Goal: Obtain resource: Download file/media

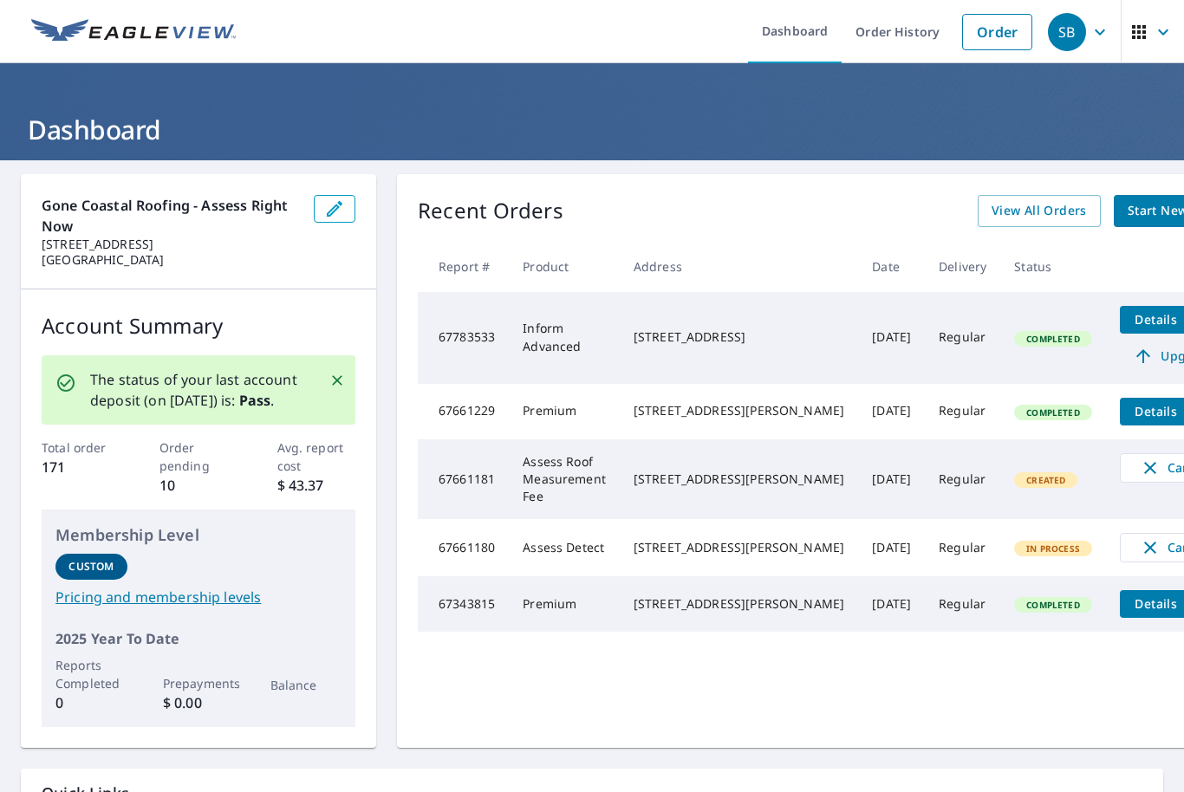
click at [1131, 321] on span "Details" at bounding box center [1157, 319] width 52 height 16
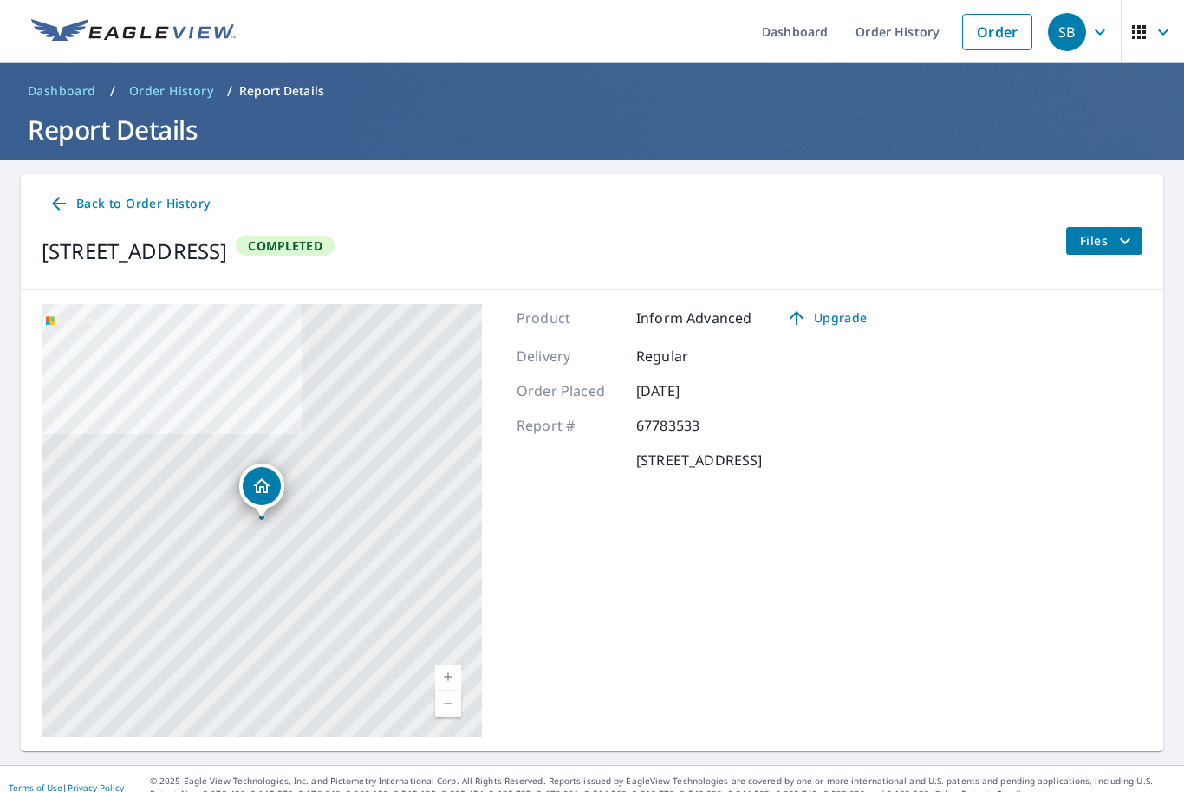
click at [1117, 240] on icon "filesDropdownBtn-67783533" at bounding box center [1125, 241] width 21 height 21
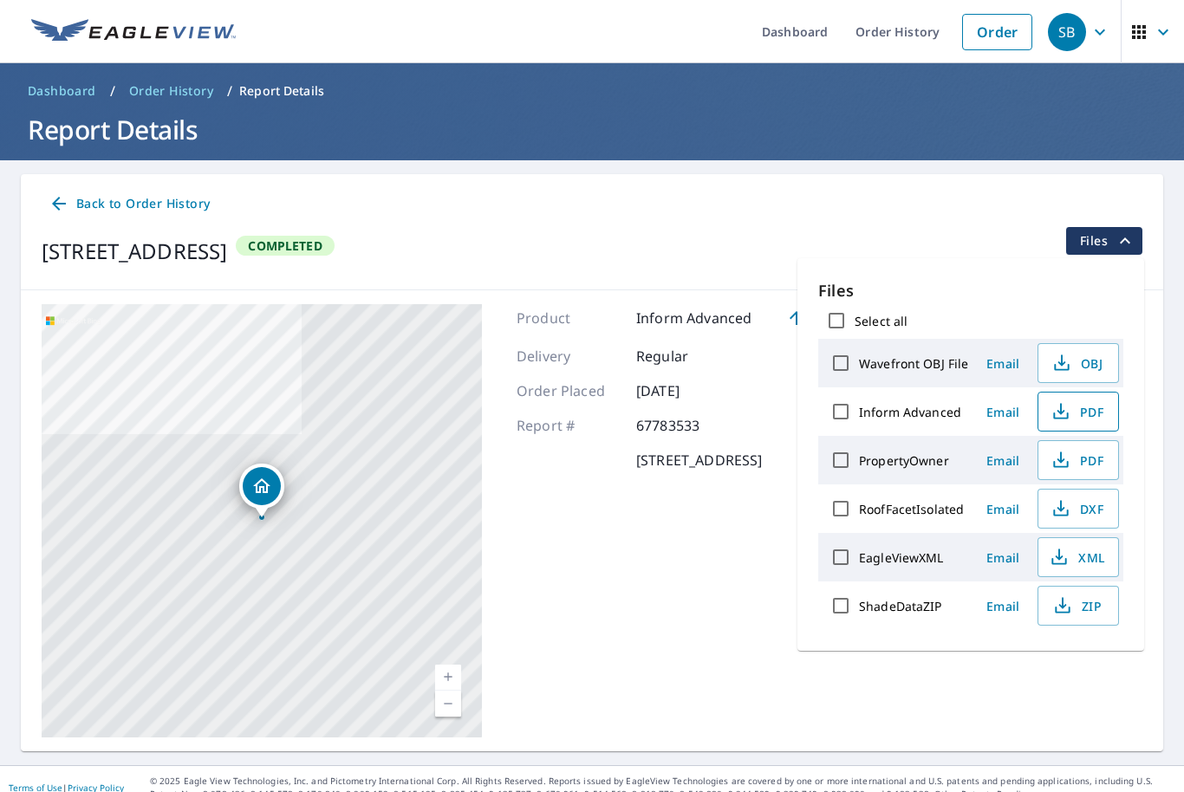
click at [1095, 421] on span "PDF" at bounding box center [1076, 411] width 55 height 21
click at [1086, 414] on span "PDF" at bounding box center [1076, 411] width 55 height 21
click at [1001, 417] on span "Email" at bounding box center [1003, 412] width 42 height 16
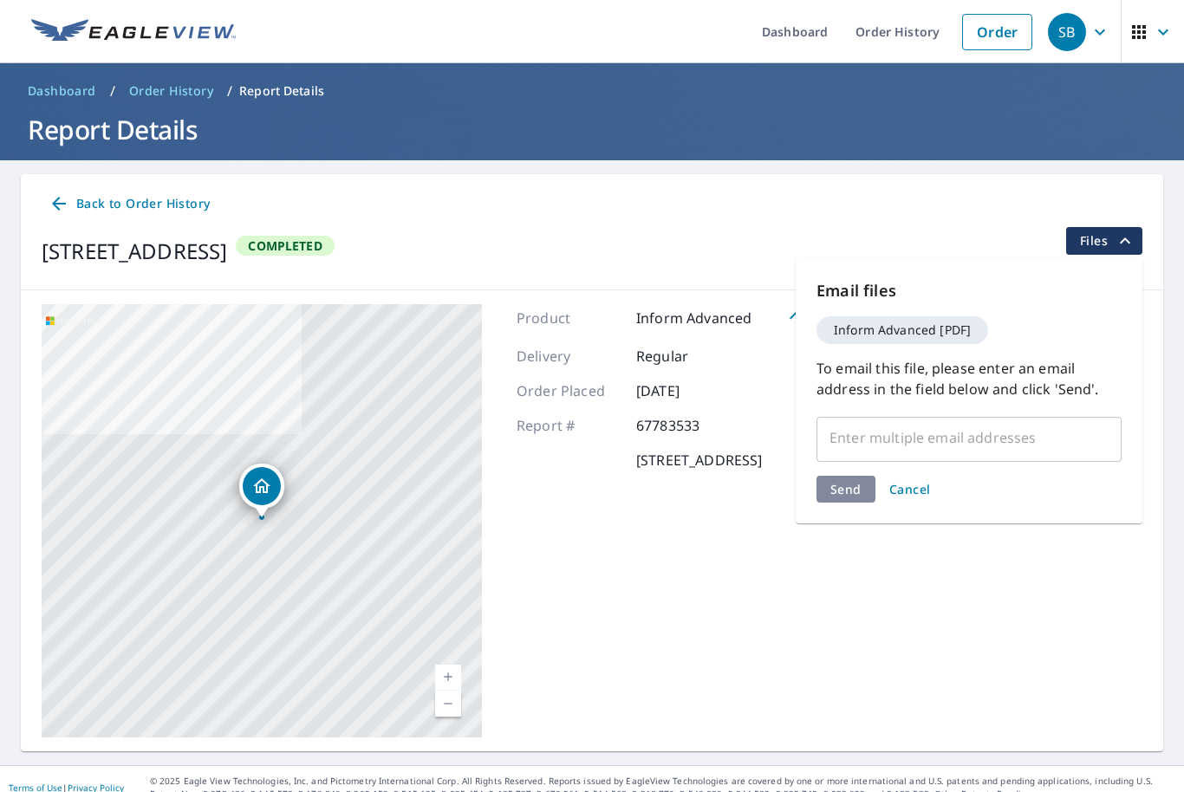
click at [933, 438] on input "text" at bounding box center [957, 437] width 264 height 33
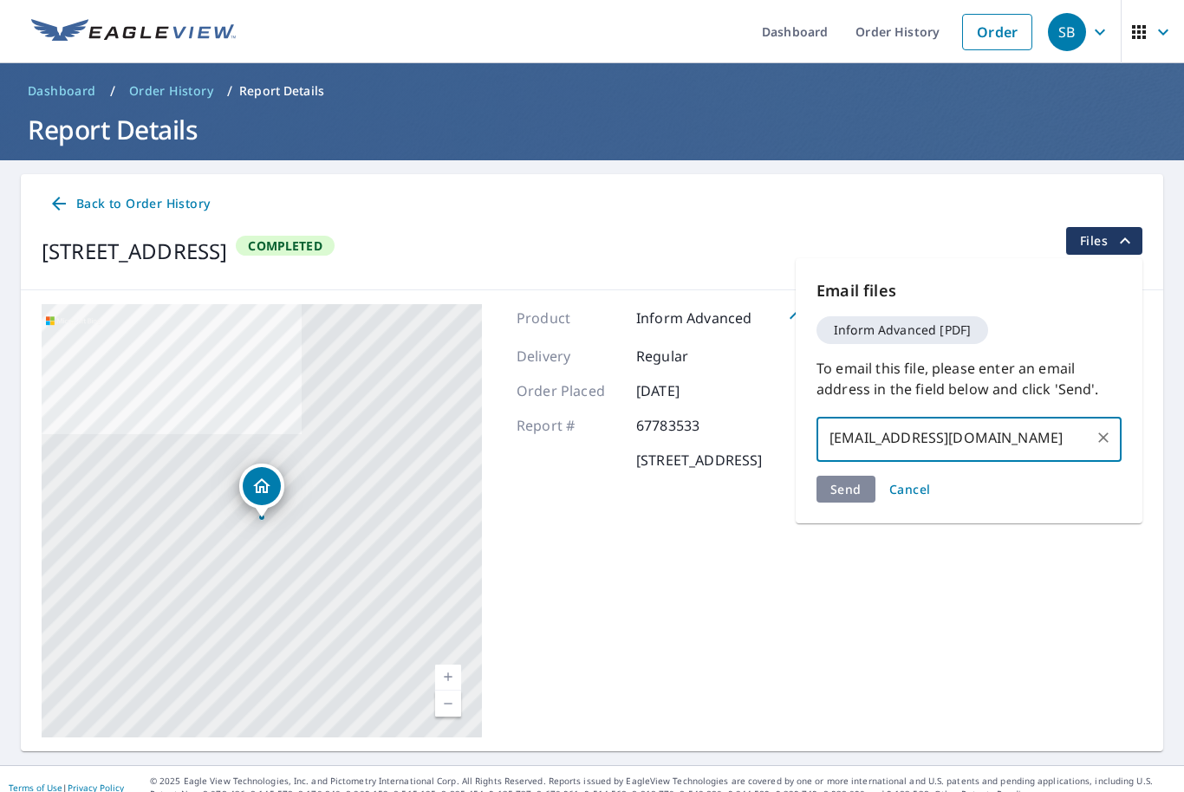
type input "[EMAIL_ADDRESS][DOMAIN_NAME]"
click at [838, 492] on div "Send Cancel" at bounding box center [969, 489] width 305 height 27
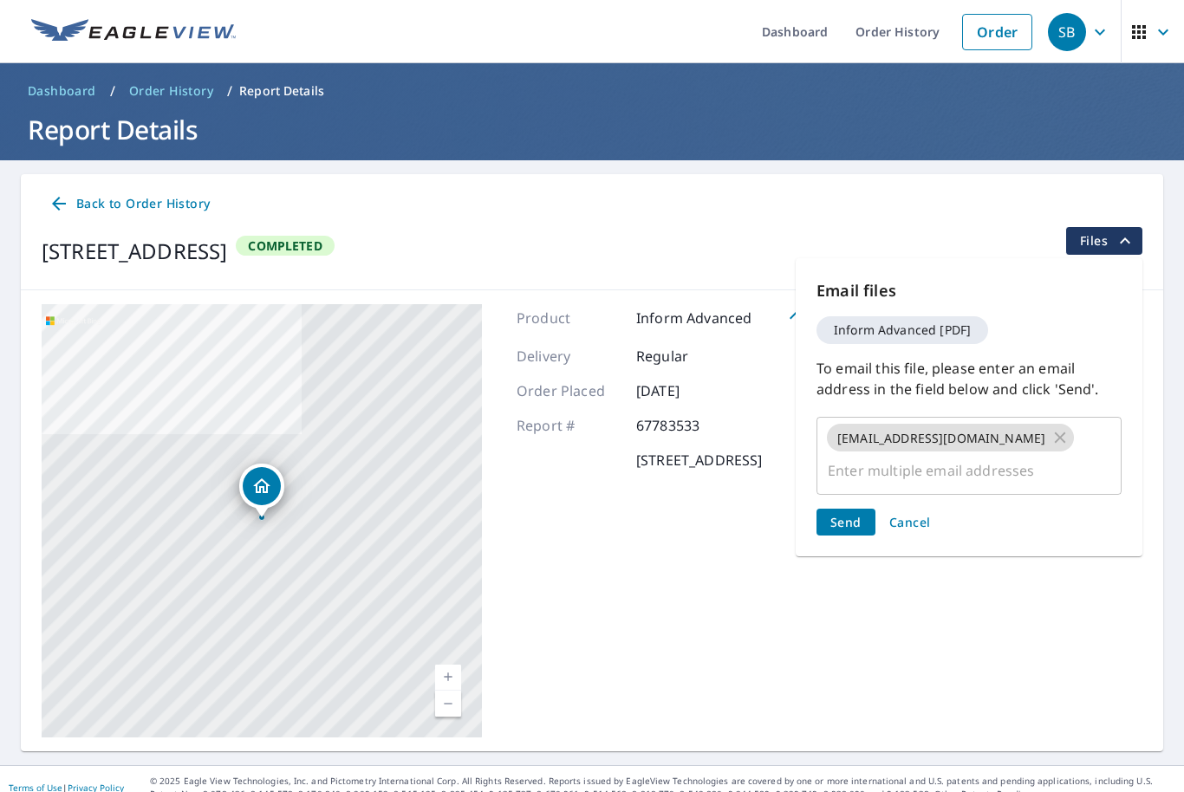
click at [858, 514] on span "Send" at bounding box center [846, 522] width 31 height 16
click at [852, 514] on span "Send" at bounding box center [846, 522] width 31 height 16
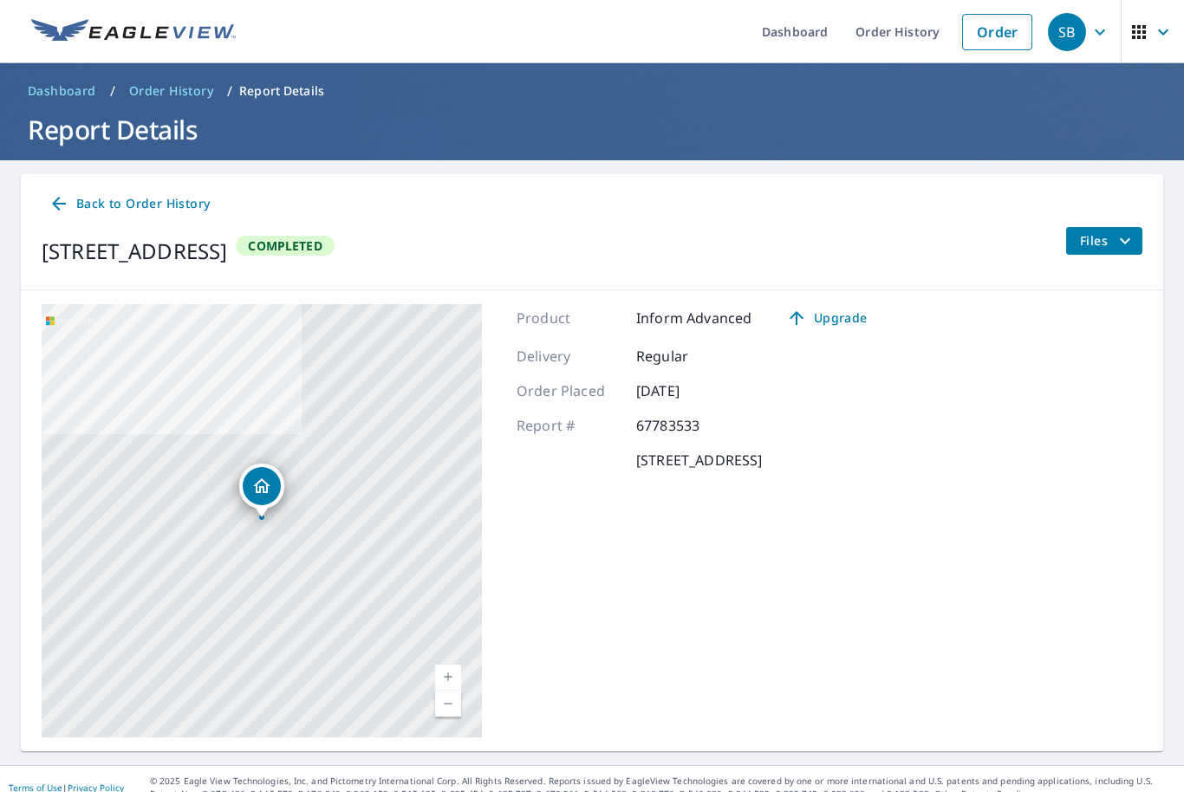
click at [1110, 245] on span "Files" at bounding box center [1107, 241] width 55 height 21
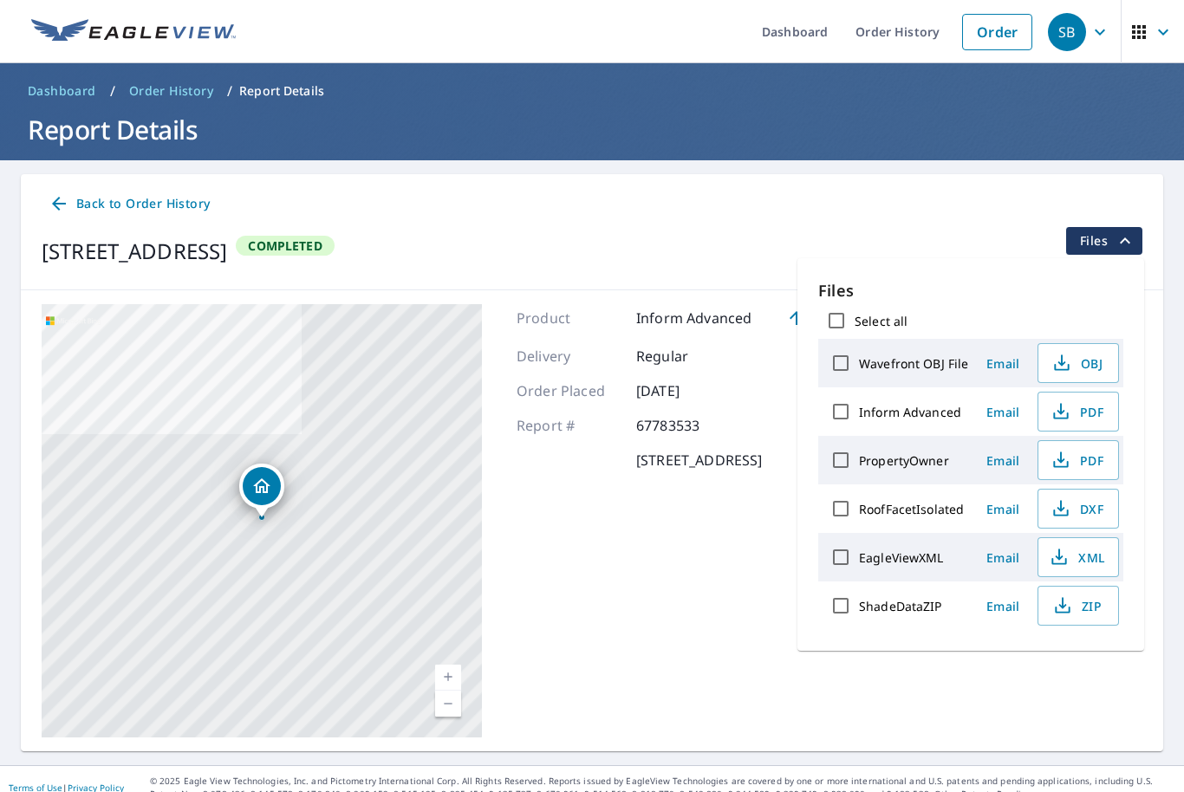
click at [1007, 466] on span "Email" at bounding box center [1003, 461] width 42 height 16
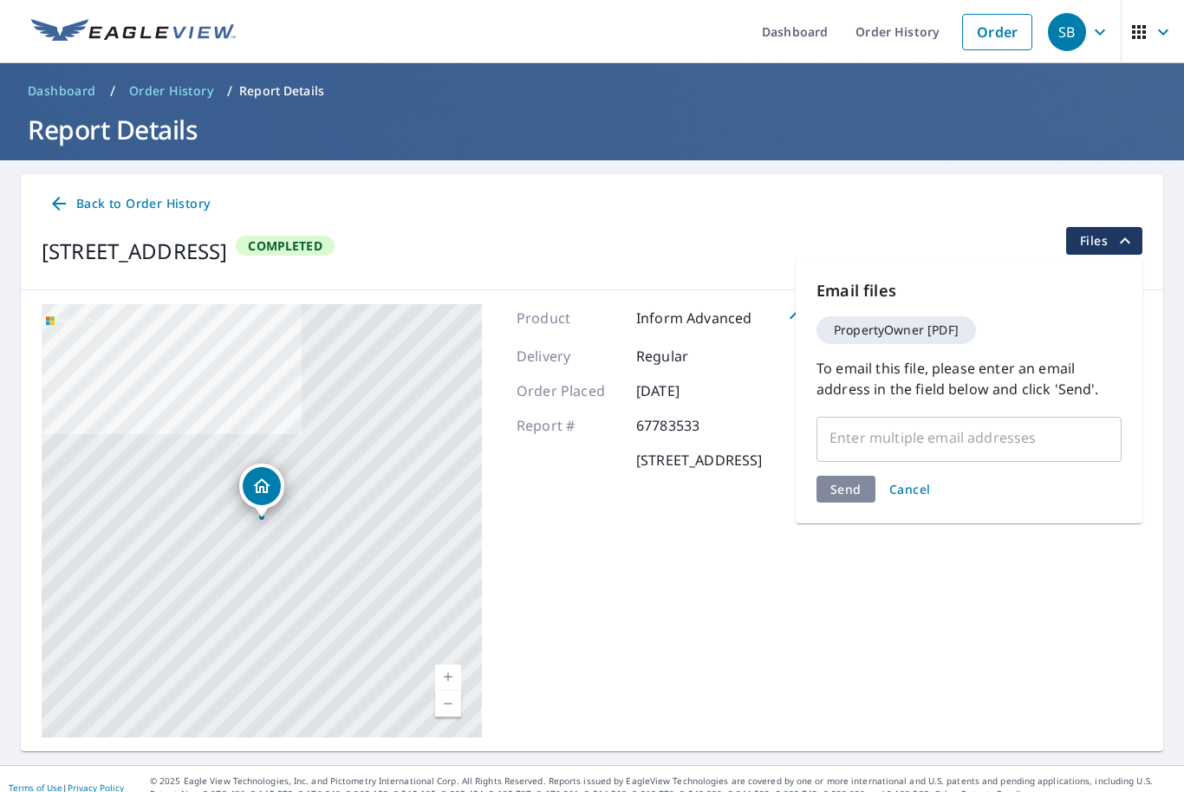
click at [932, 445] on input "text" at bounding box center [957, 437] width 264 height 33
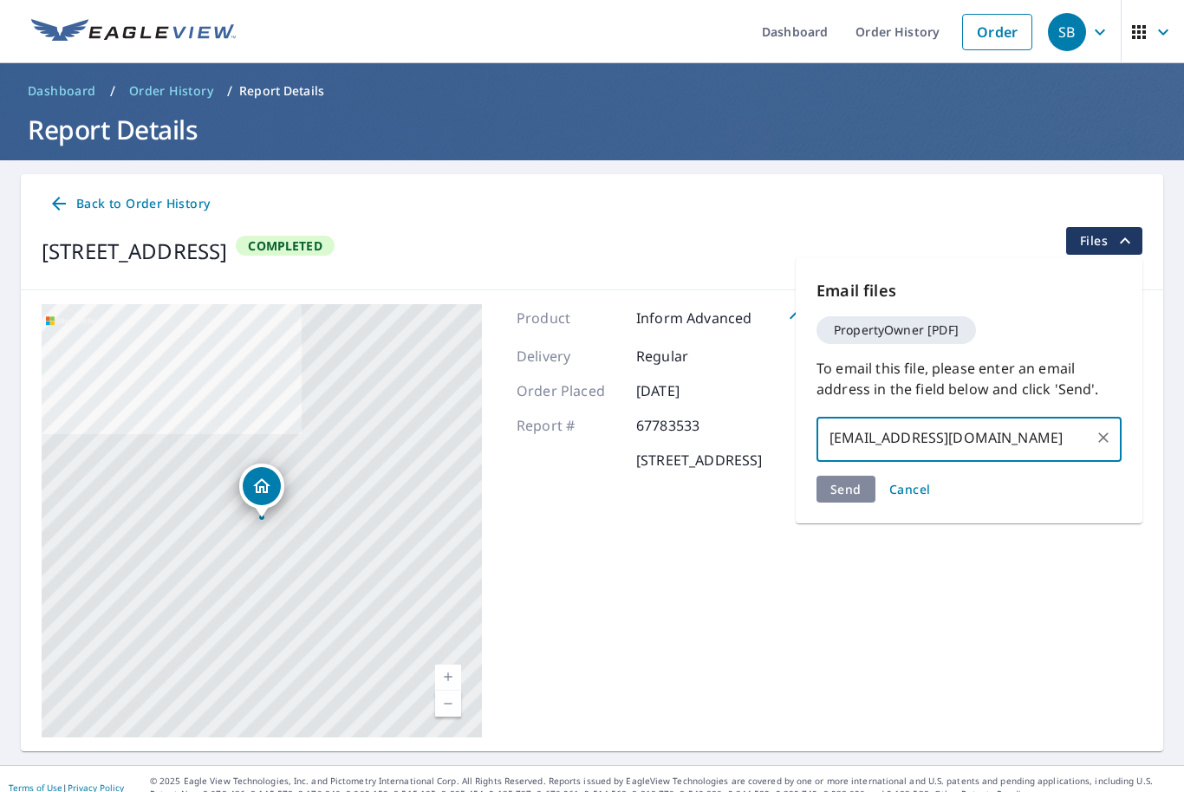
type input "[EMAIL_ADDRESS][DOMAIN_NAME]"
click at [851, 482] on div "Send Cancel" at bounding box center [969, 489] width 305 height 27
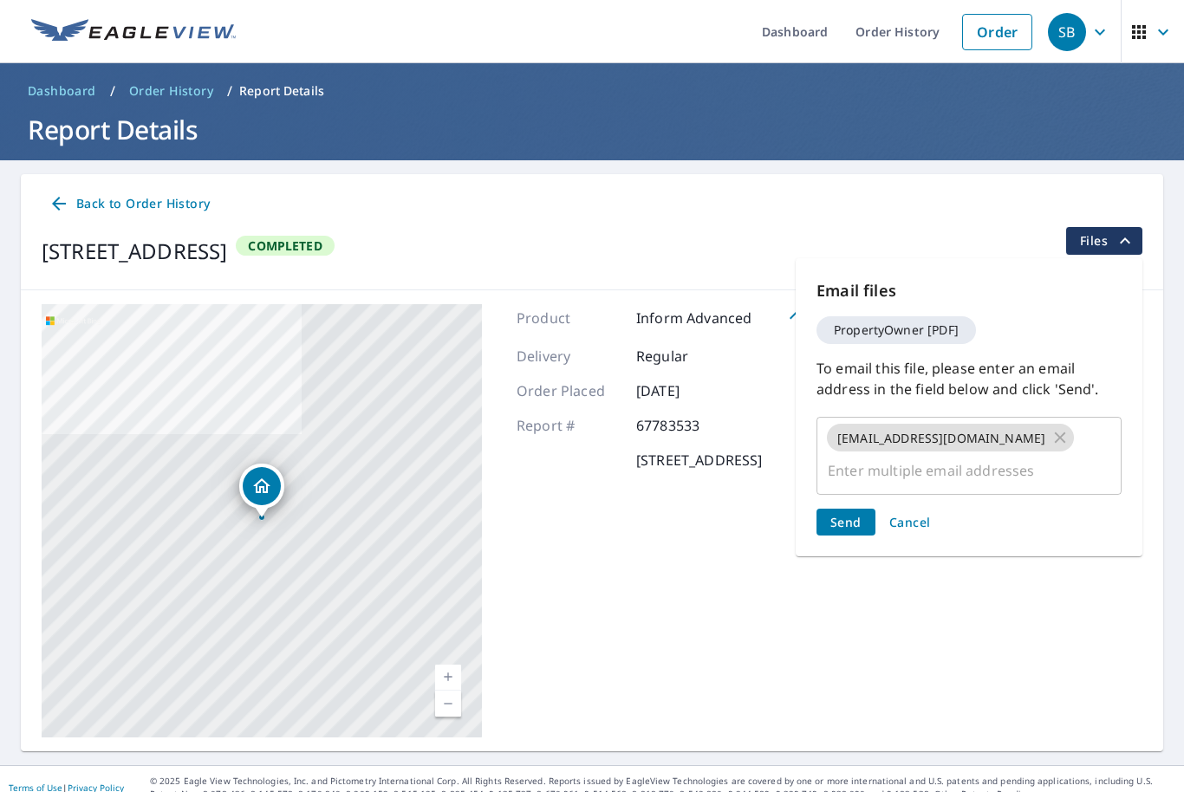
click at [849, 514] on span "Send" at bounding box center [846, 522] width 31 height 16
